Goal: Task Accomplishment & Management: Manage account settings

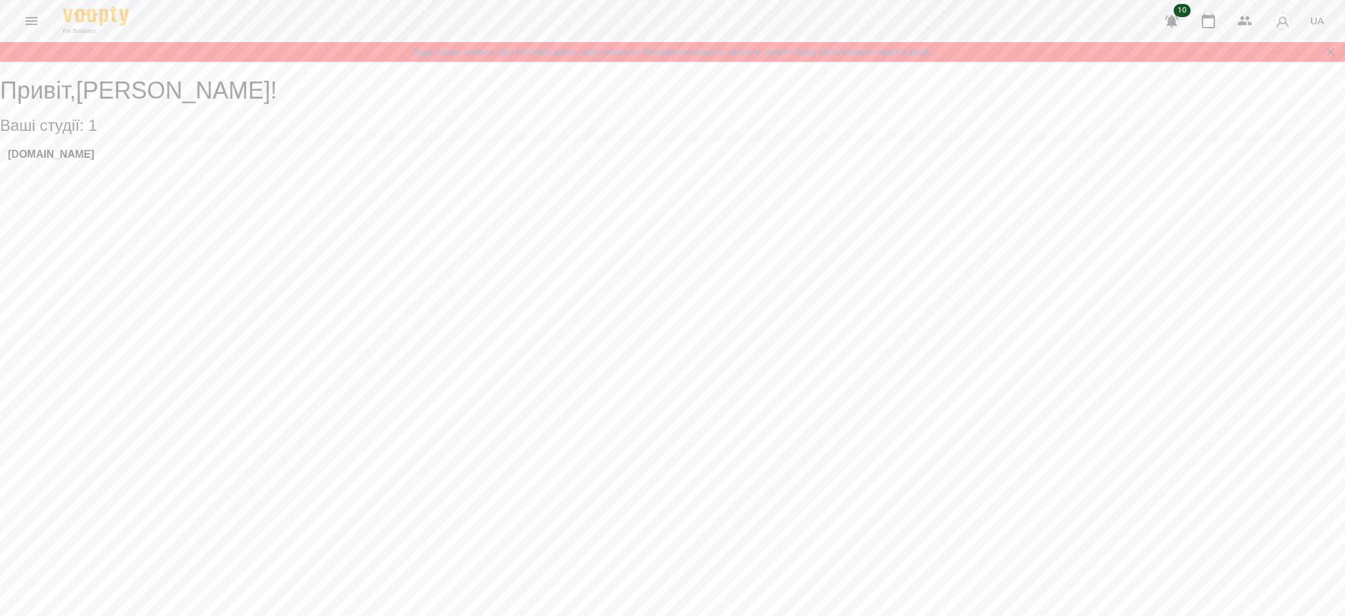
click at [20, 17] on button "Menu" at bounding box center [32, 21] width 32 height 32
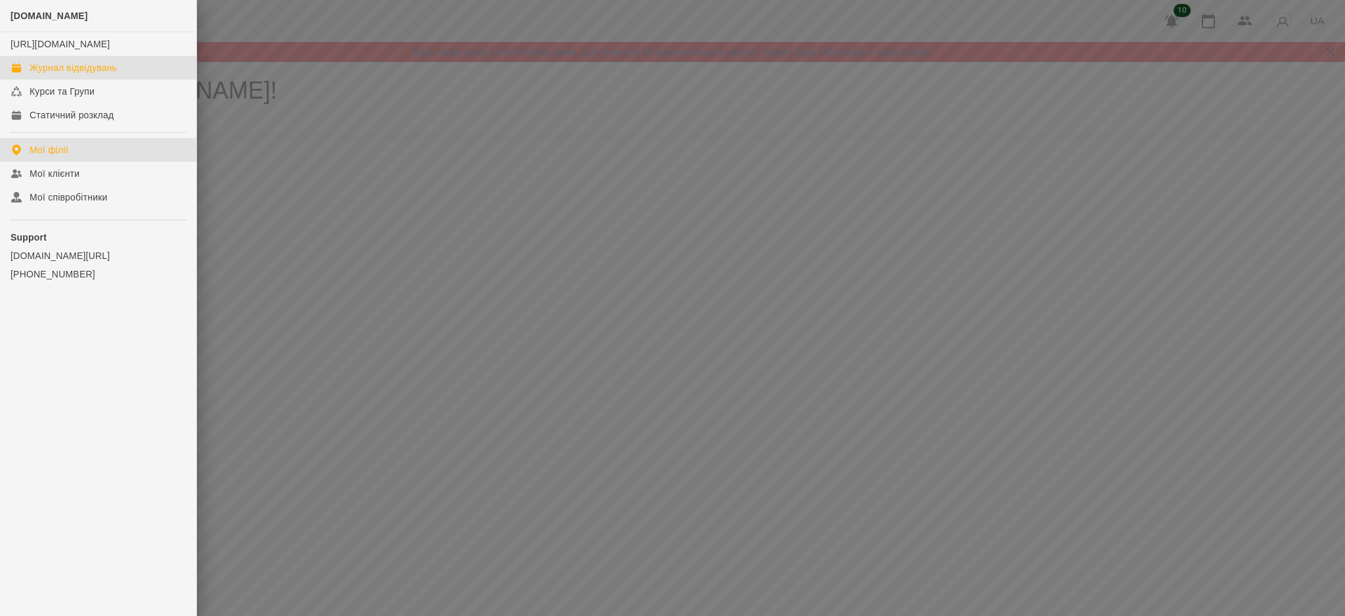
click at [72, 74] on div "Журнал відвідувань" at bounding box center [73, 67] width 87 height 13
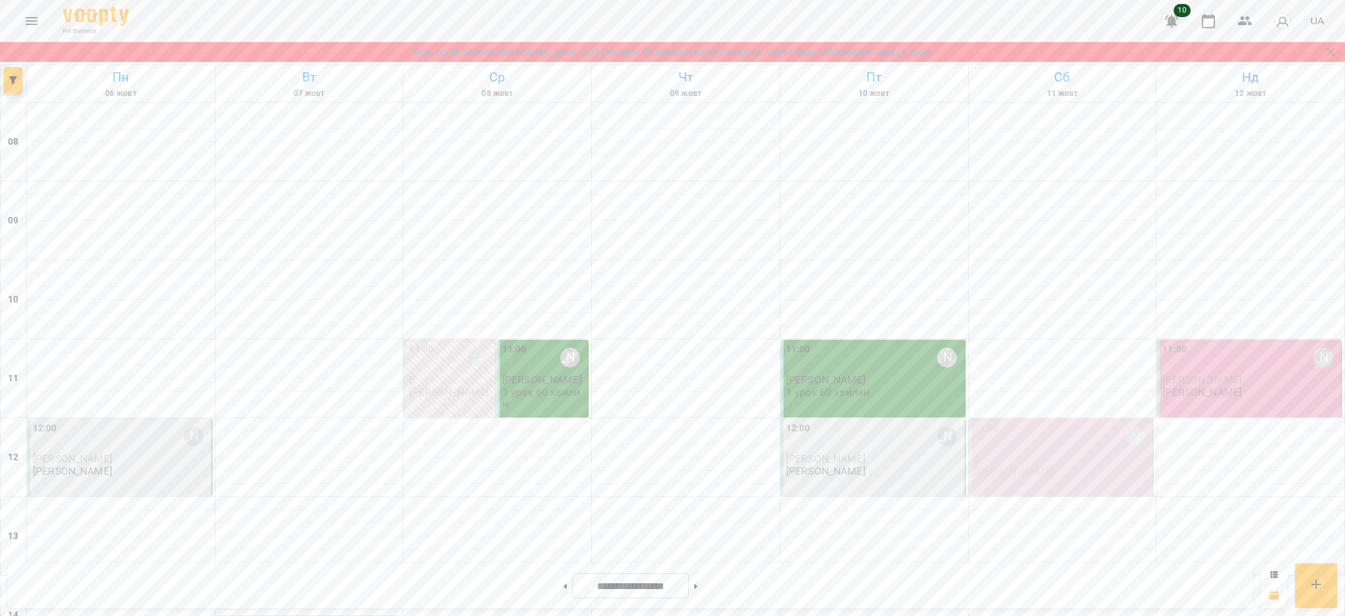
click at [1212, 365] on div "11:00 [PERSON_NAME]" at bounding box center [1251, 357] width 176 height 30
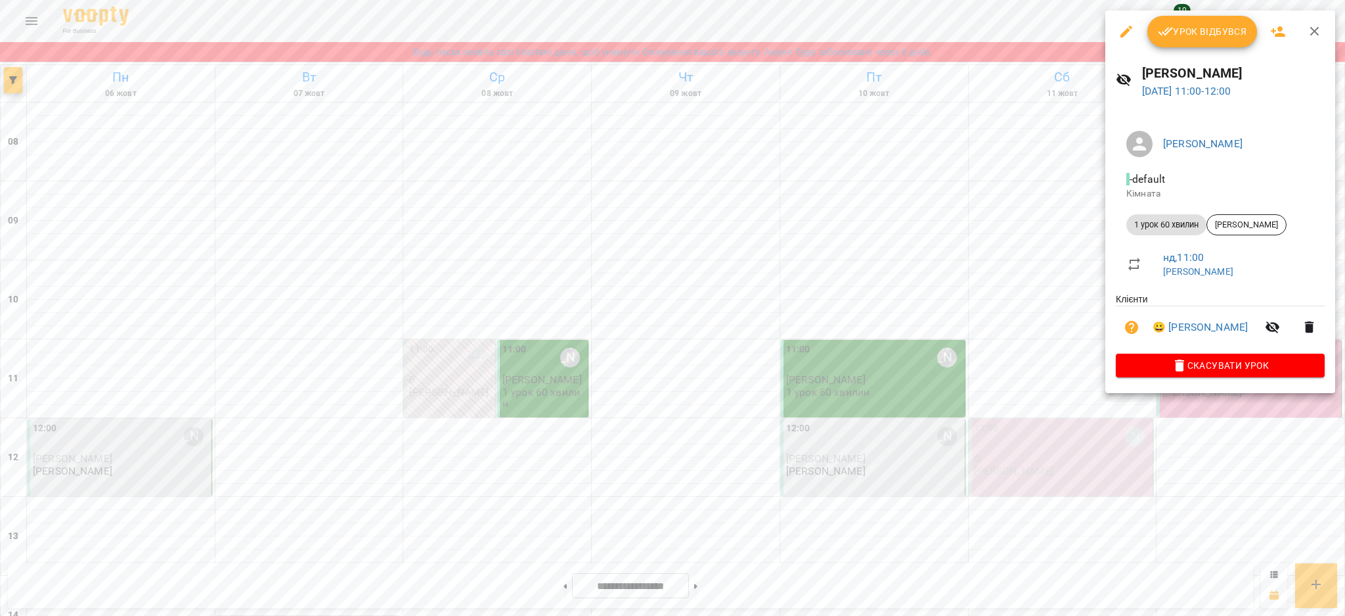
click at [1186, 31] on span "Урок відбувся" at bounding box center [1202, 32] width 89 height 16
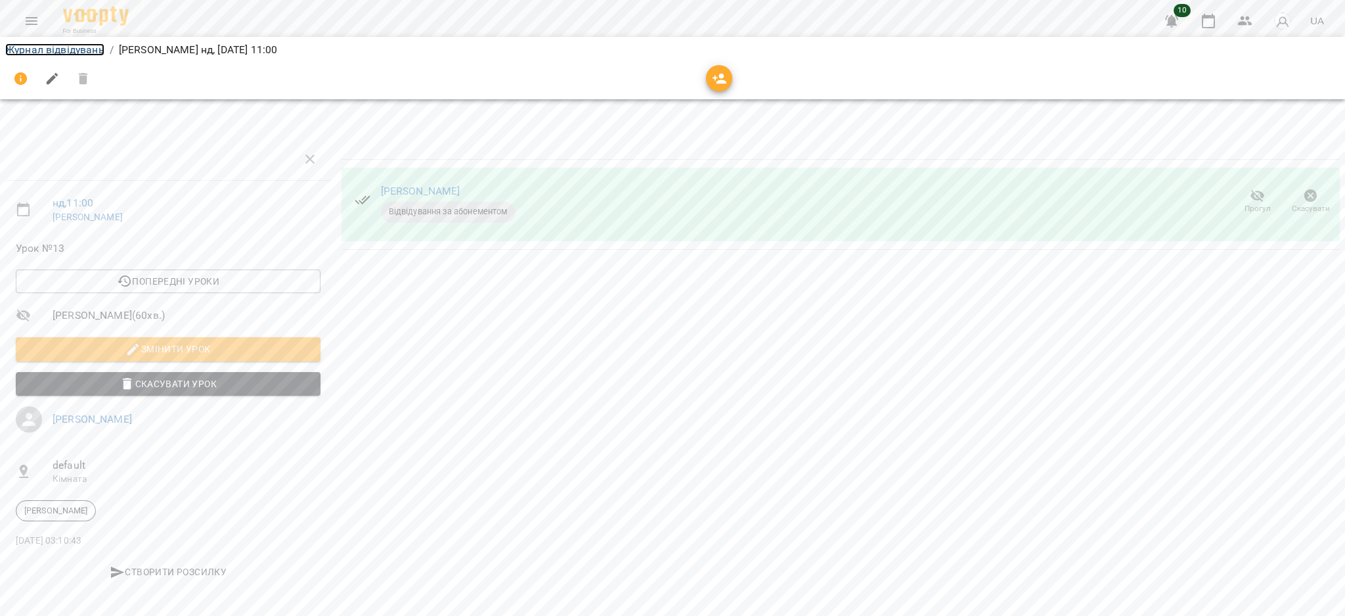
click at [88, 51] on link "Журнал відвідувань" at bounding box center [54, 49] width 99 height 12
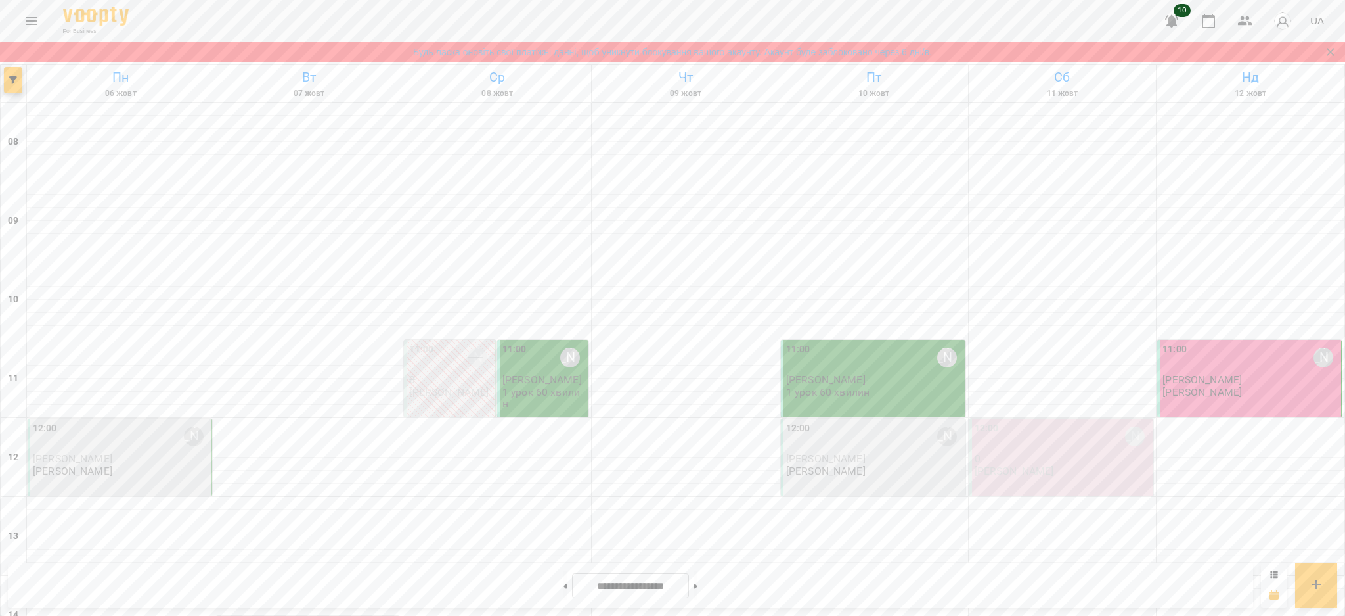
scroll to position [87, 0]
click at [1178, 418] on div at bounding box center [1251, 424] width 188 height 13
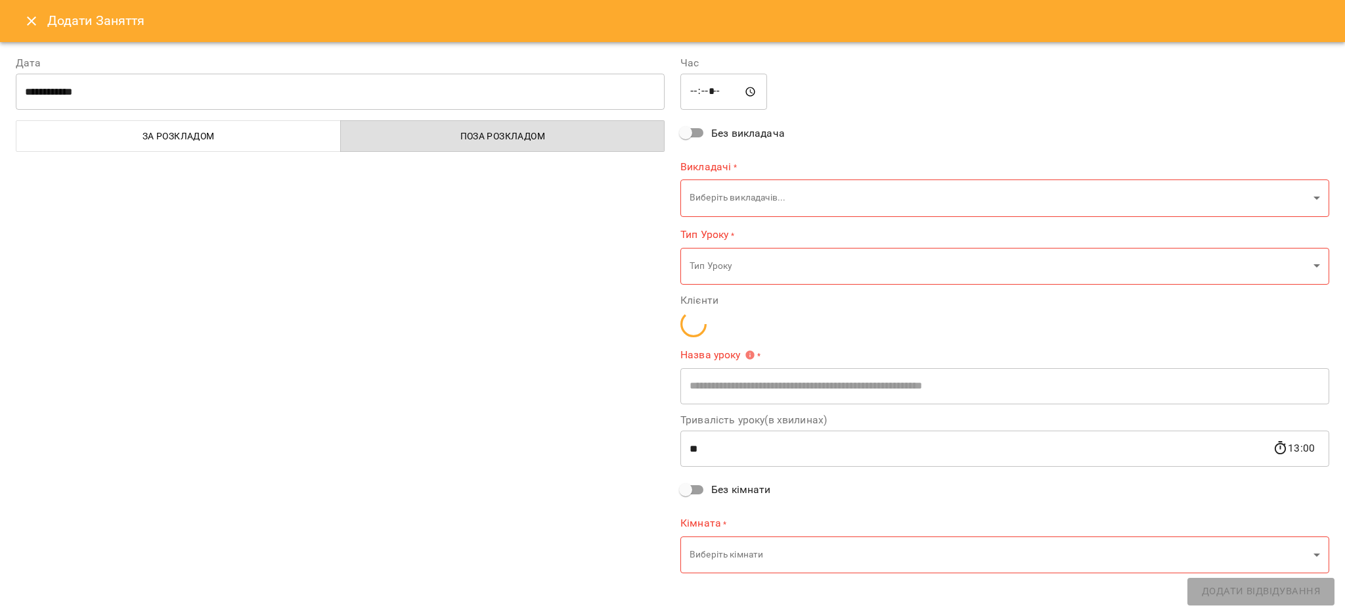
type input "**********"
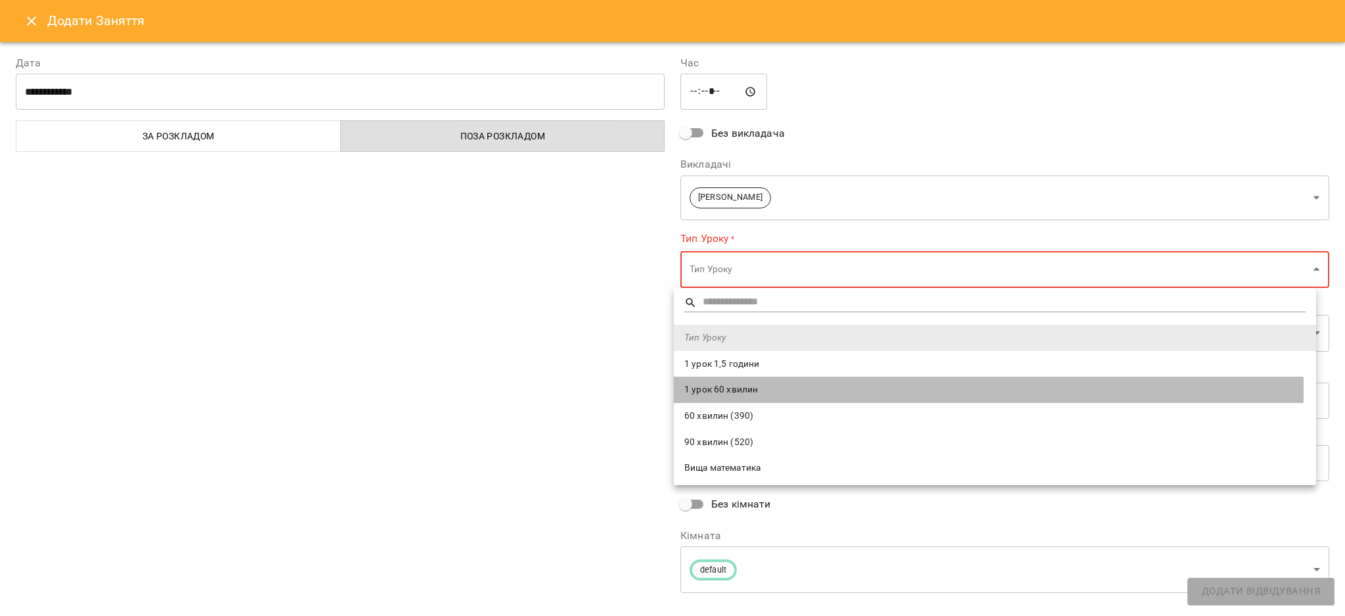
click at [753, 388] on span "1 урок 60 хвилин" at bounding box center [995, 389] width 621 height 13
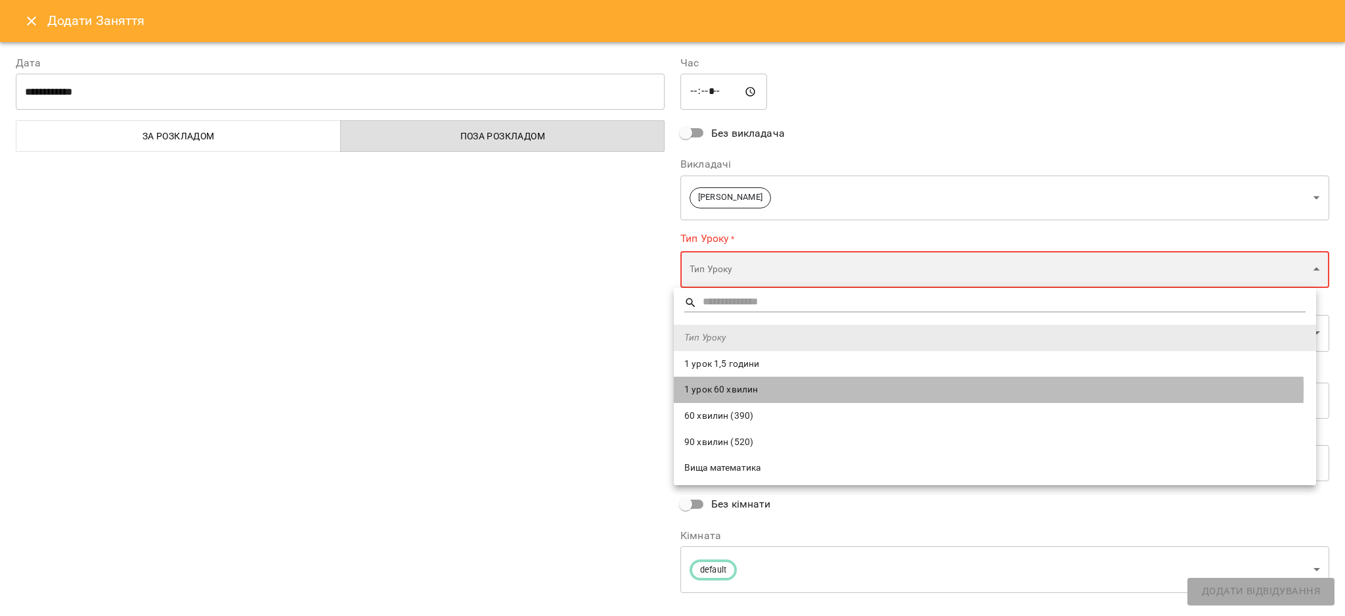
type input "**********"
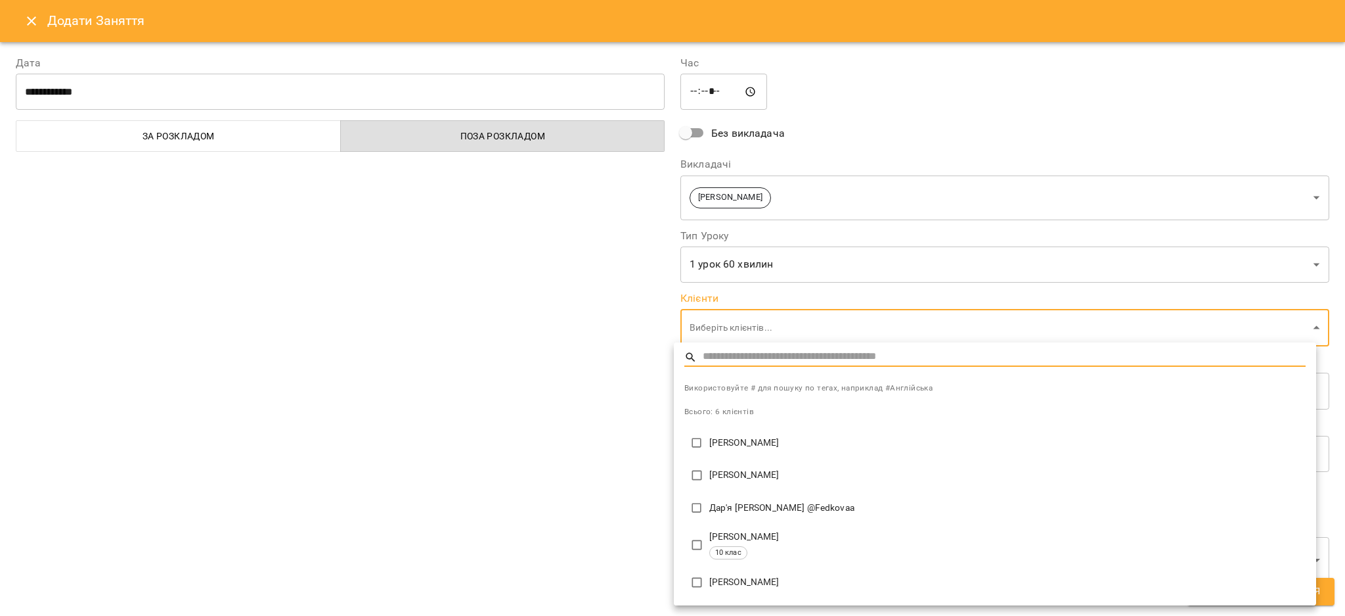
type input "**********"
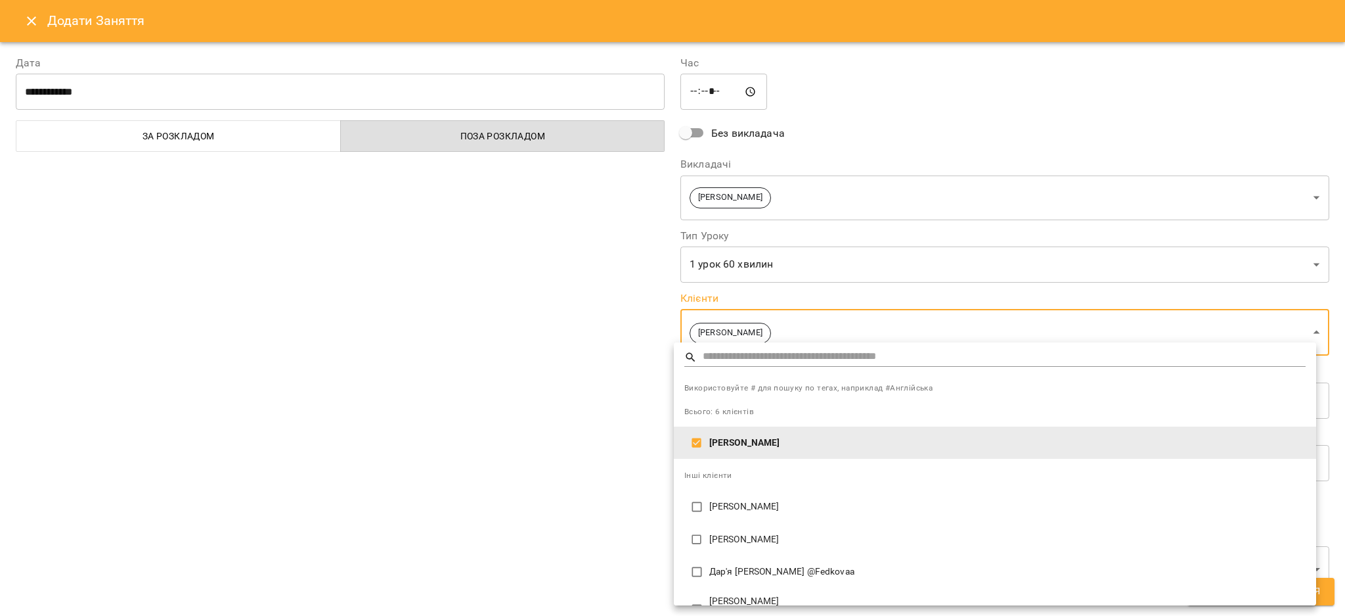
click at [629, 305] on div at bounding box center [672, 308] width 1345 height 616
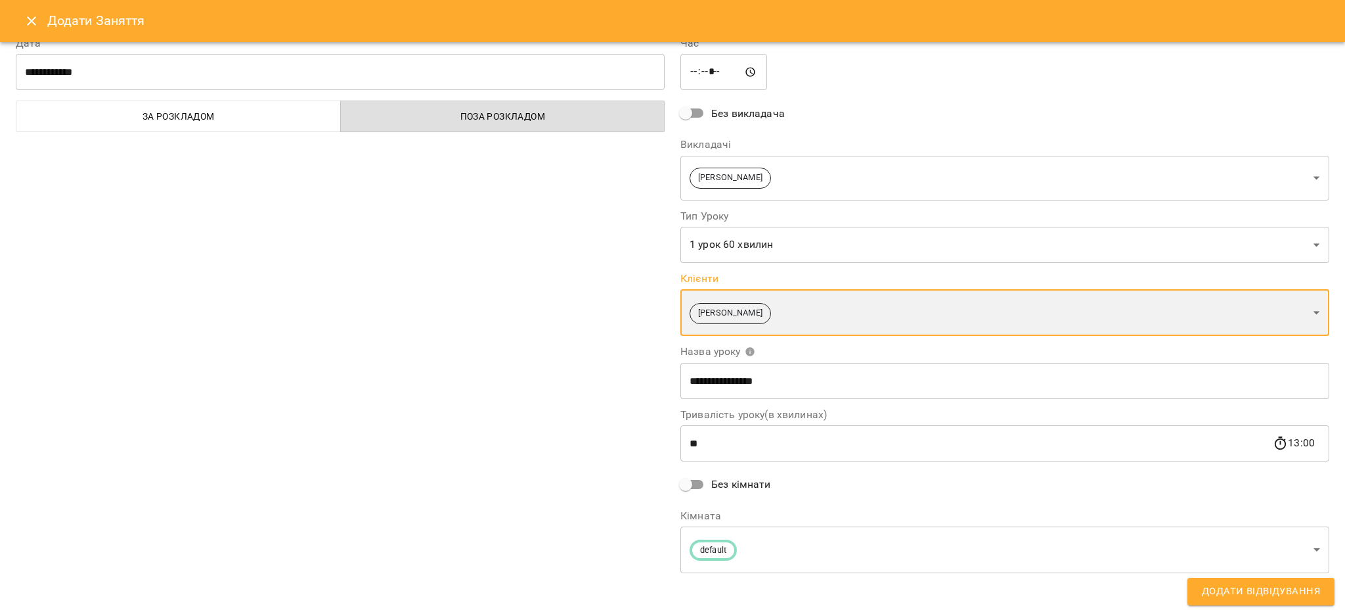
scroll to position [21, 0]
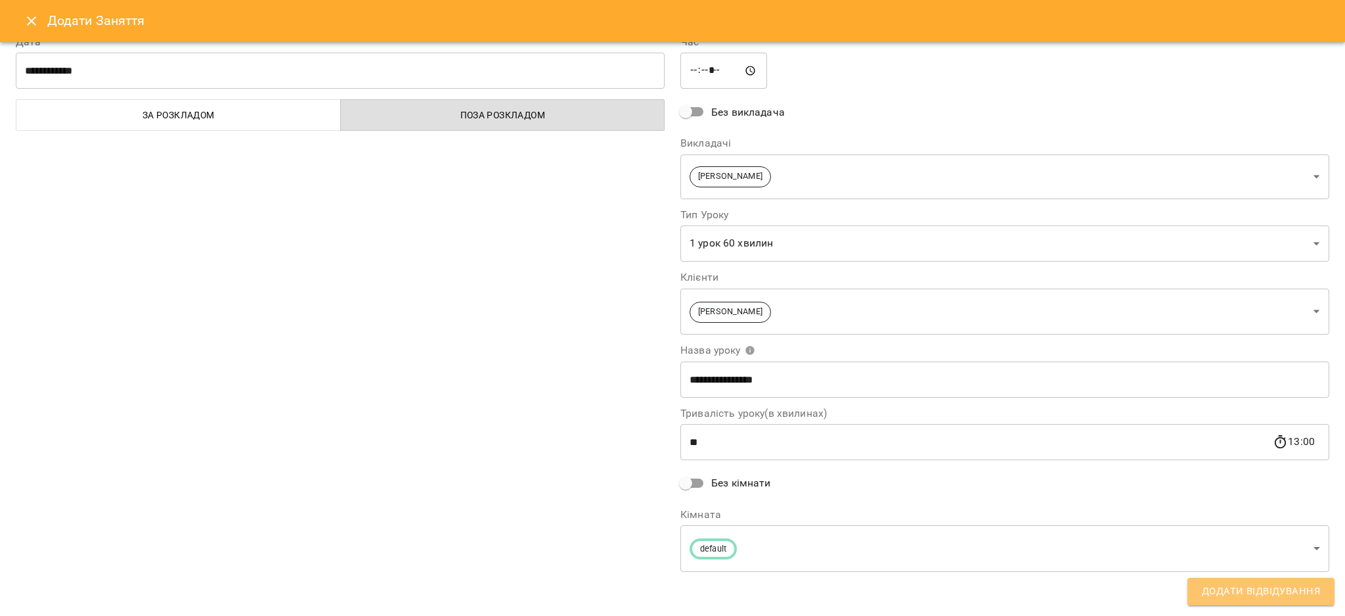
click at [1236, 596] on span "Додати Відвідування" at bounding box center [1261, 591] width 118 height 17
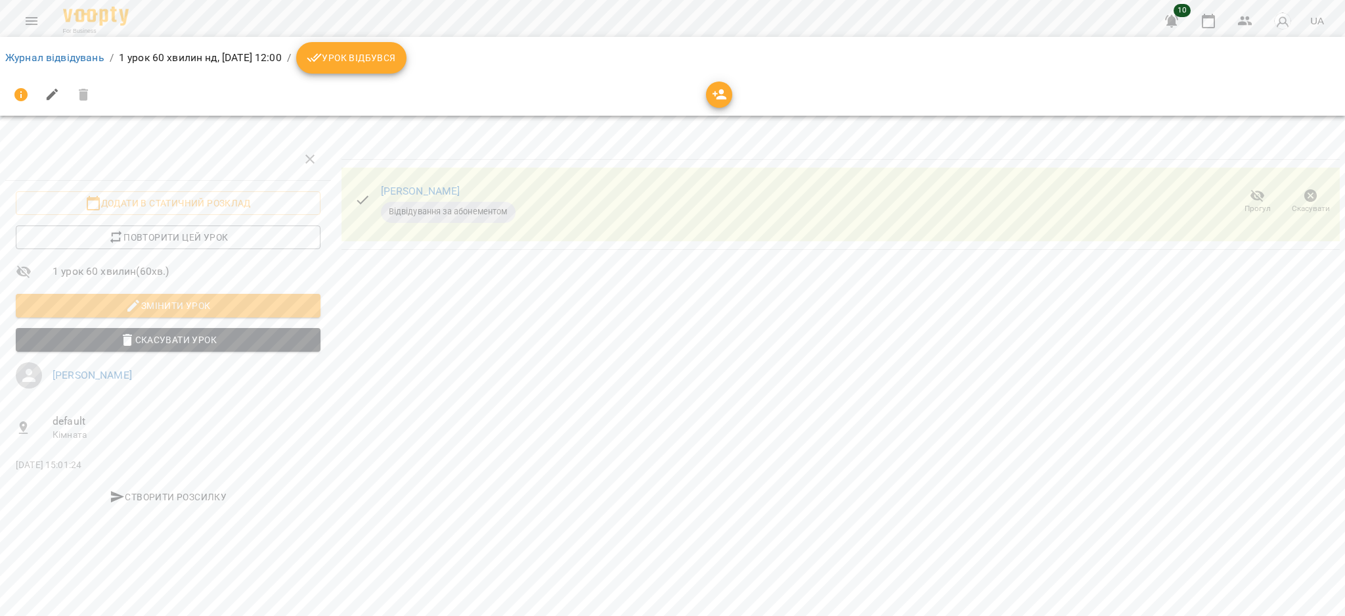
click at [396, 55] on span "Урок відбувся" at bounding box center [351, 58] width 89 height 16
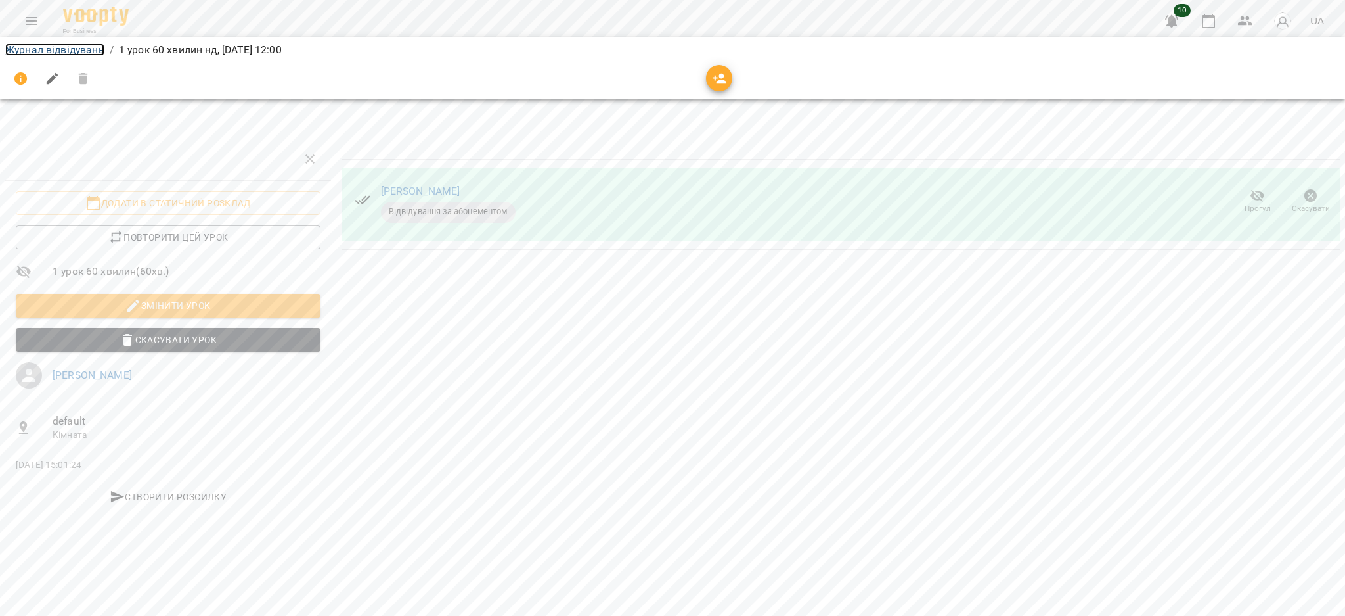
click at [66, 45] on link "Журнал відвідувань" at bounding box center [54, 49] width 99 height 12
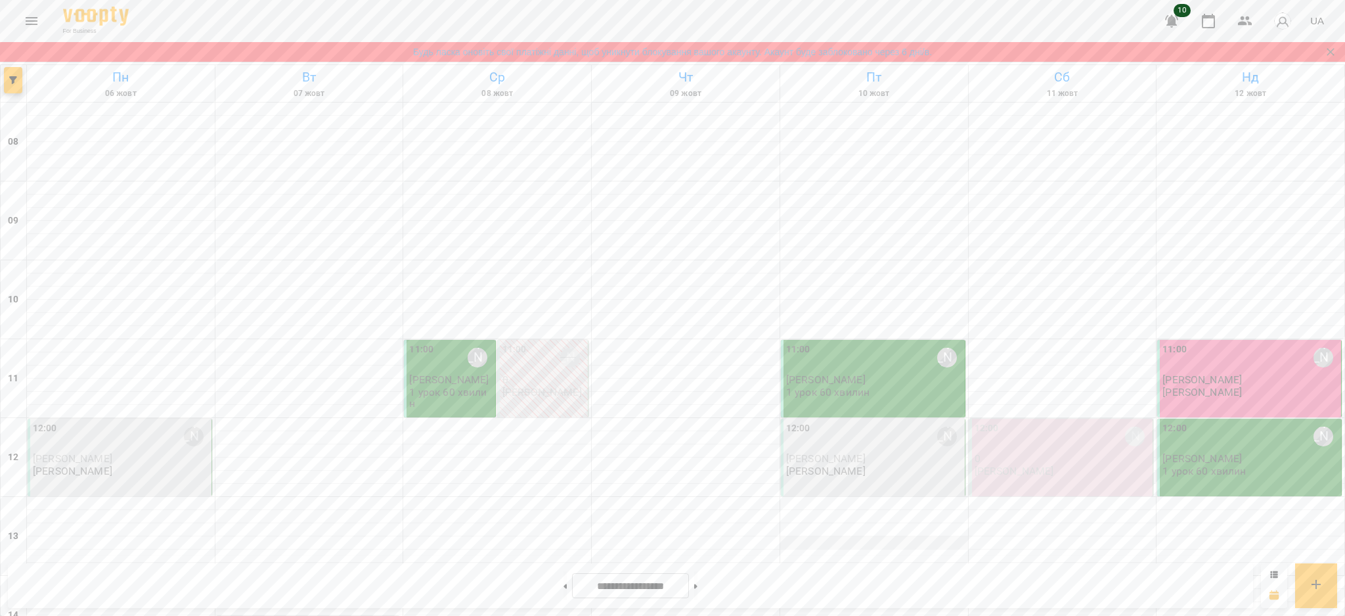
scroll to position [87, 0]
